Goal: Information Seeking & Learning: Learn about a topic

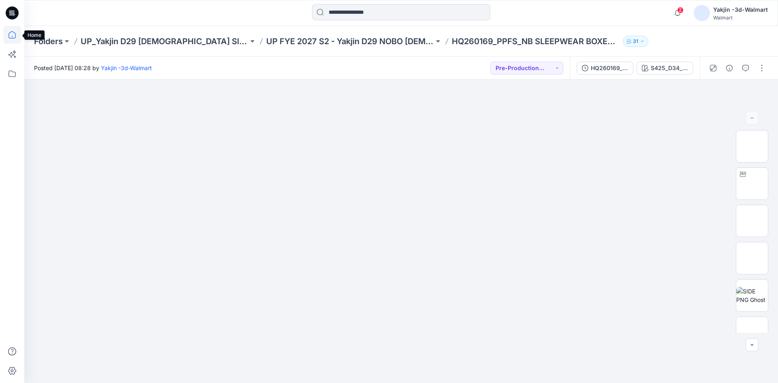
click at [14, 37] on icon at bounding box center [12, 35] width 18 height 18
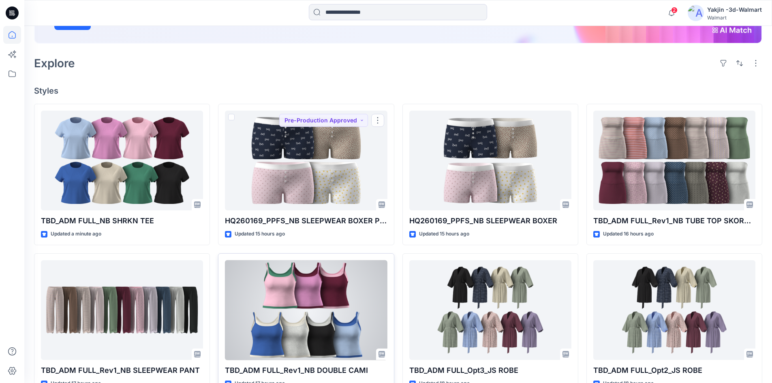
scroll to position [162, 0]
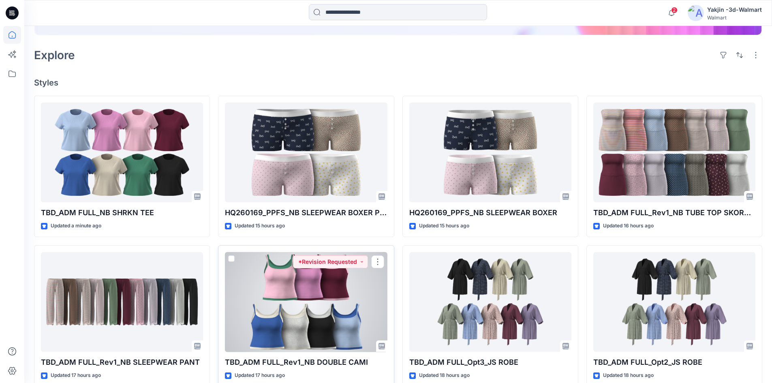
click at [308, 296] on div at bounding box center [306, 302] width 162 height 100
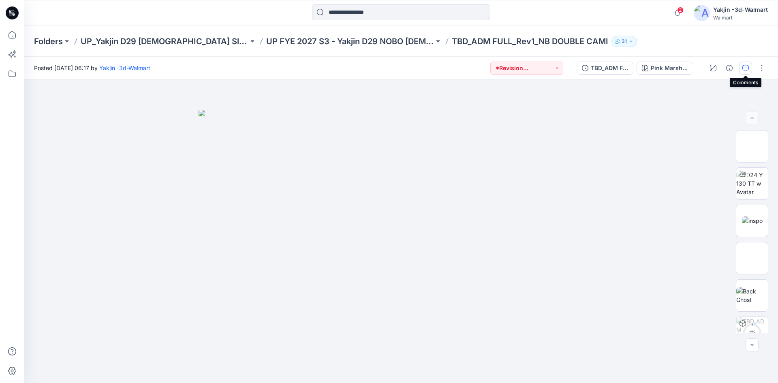
click at [745, 66] on icon "button" at bounding box center [746, 68] width 6 height 6
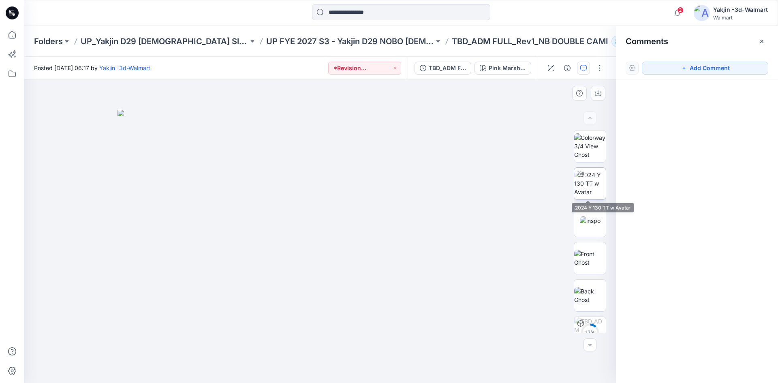
click at [586, 184] on img at bounding box center [590, 184] width 32 height 26
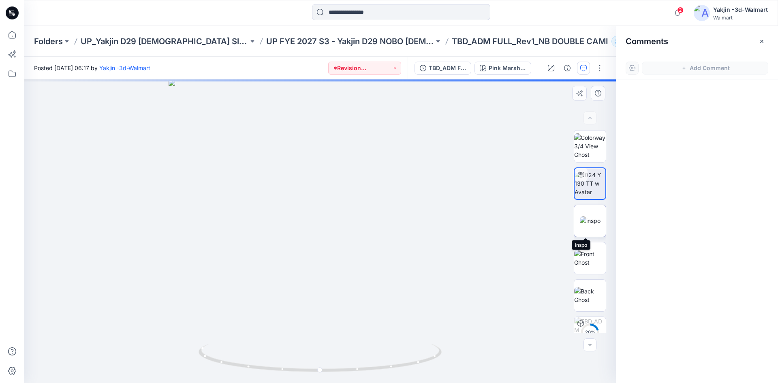
click at [585, 221] on img at bounding box center [590, 220] width 21 height 9
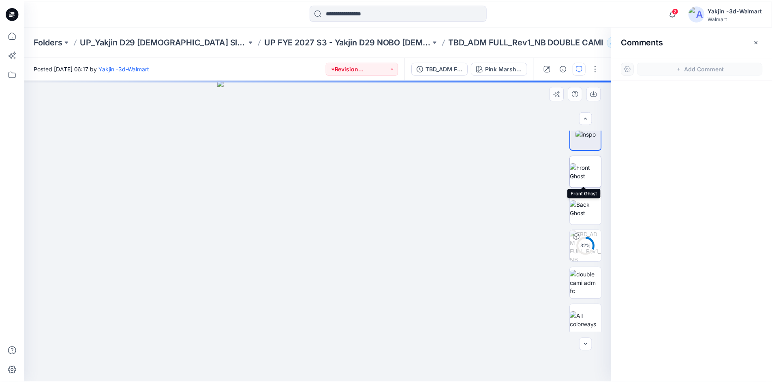
scroll to position [91, 0]
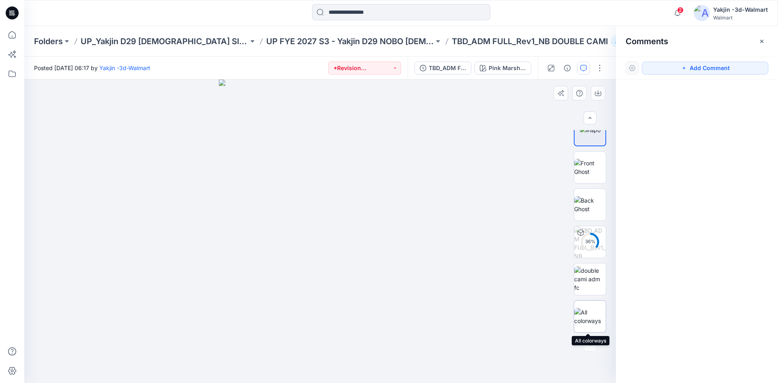
click at [590, 313] on img at bounding box center [590, 316] width 32 height 17
click at [495, 122] on img at bounding box center [320, 247] width 405 height 274
click at [756, 41] on div "Comments" at bounding box center [697, 41] width 162 height 30
click at [758, 41] on button "button" at bounding box center [762, 41] width 13 height 13
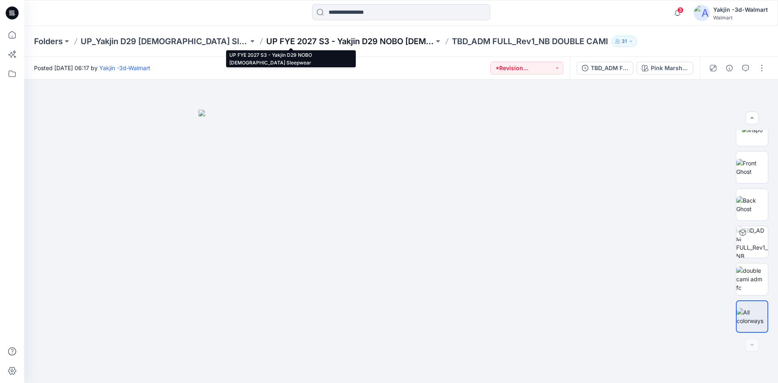
click at [266, 44] on p "UP FYE 2027 S3 - Yakjin D29 NOBO Ladies Sleepwear" at bounding box center [350, 41] width 168 height 11
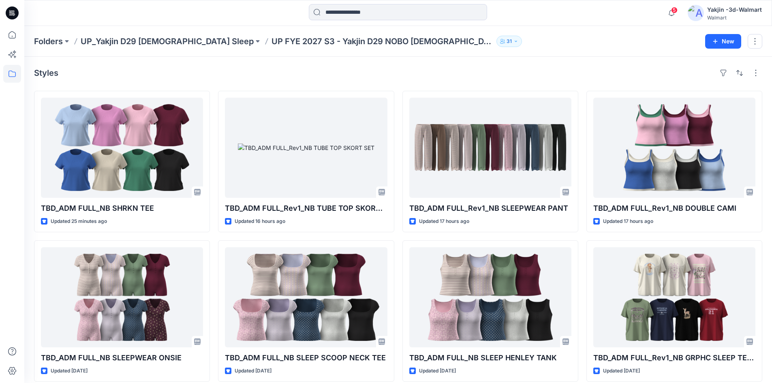
click at [476, 67] on div "Styles" at bounding box center [398, 72] width 728 height 13
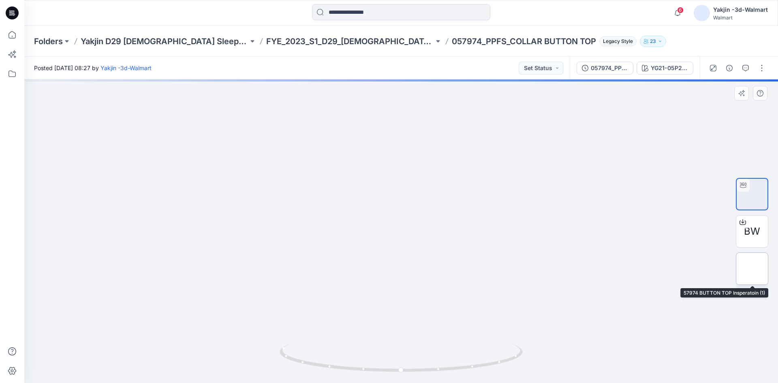
click at [752, 269] on img at bounding box center [752, 269] width 0 height 0
